Goal: Navigation & Orientation: Find specific page/section

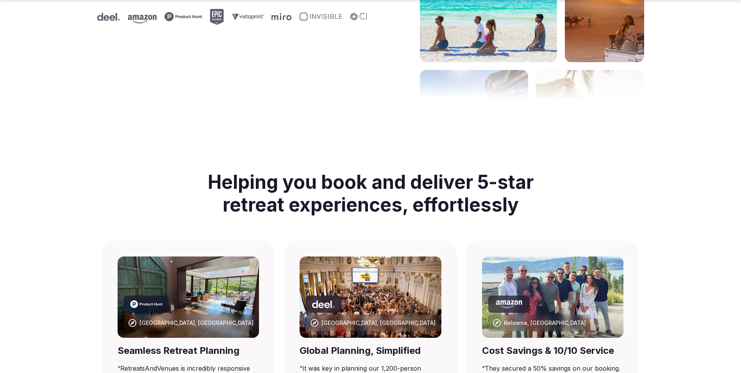
scroll to position [313, 0]
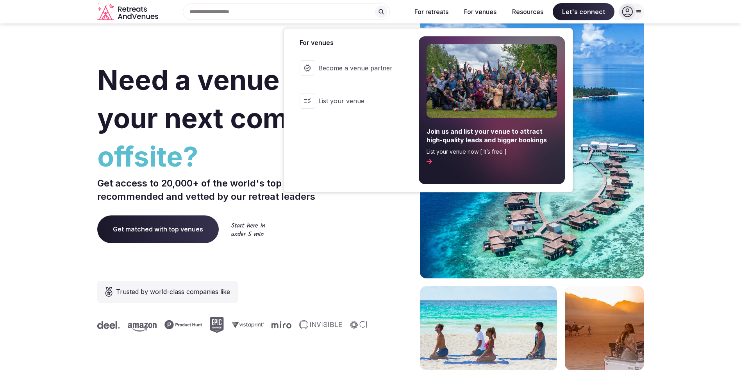
click at [373, 70] on span "Become a venue partner" at bounding box center [355, 68] width 74 height 9
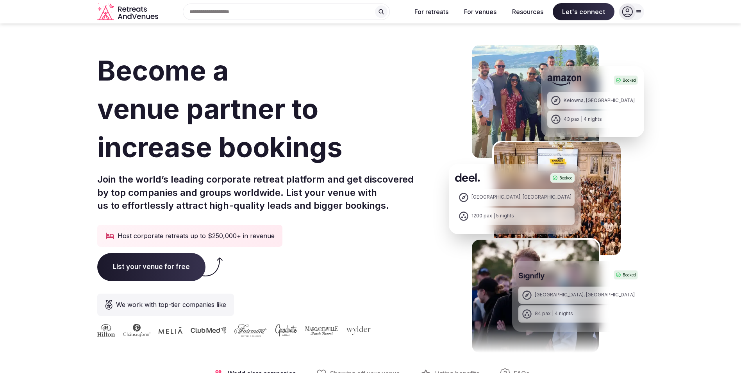
click at [173, 267] on span "List your venue for free" at bounding box center [151, 267] width 108 height 28
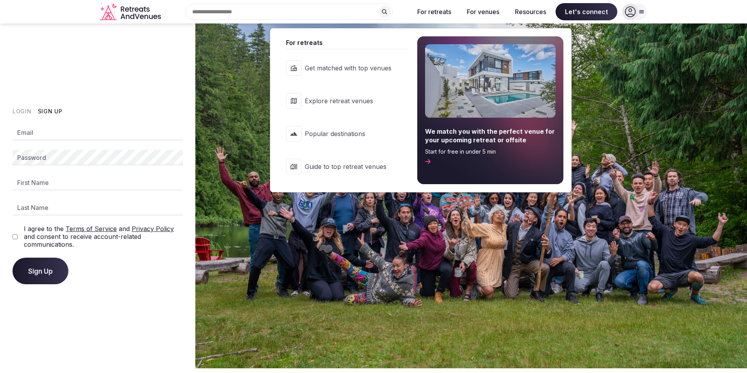
click at [350, 102] on span "Explore retreat venues" at bounding box center [348, 100] width 87 height 9
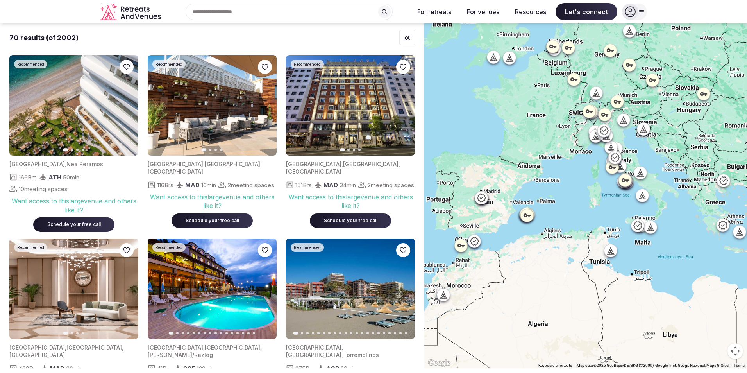
click at [223, 8] on div "Search Popular Destinations [GEOGRAPHIC_DATA], [GEOGRAPHIC_DATA] [GEOGRAPHIC_DA…" at bounding box center [286, 12] width 244 height 16
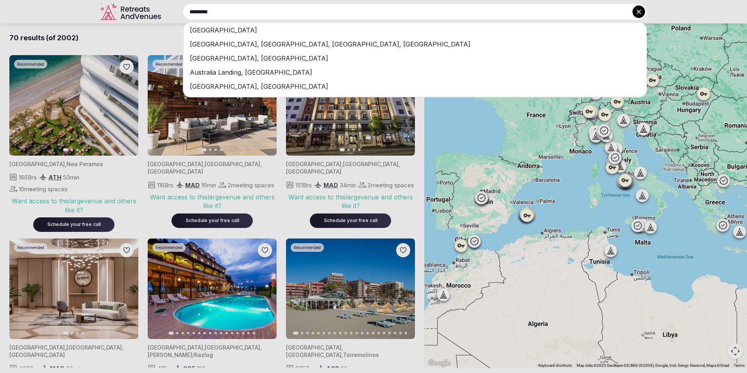
type input "*********"
click at [216, 29] on div "[GEOGRAPHIC_DATA]" at bounding box center [415, 30] width 463 height 14
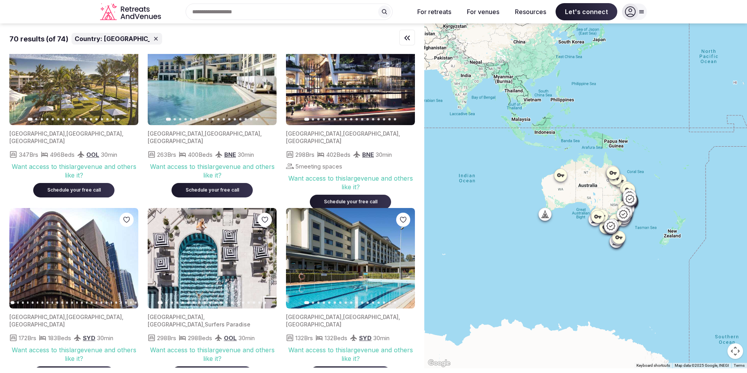
scroll to position [1250, 0]
